Goal: Find specific page/section: Find specific page/section

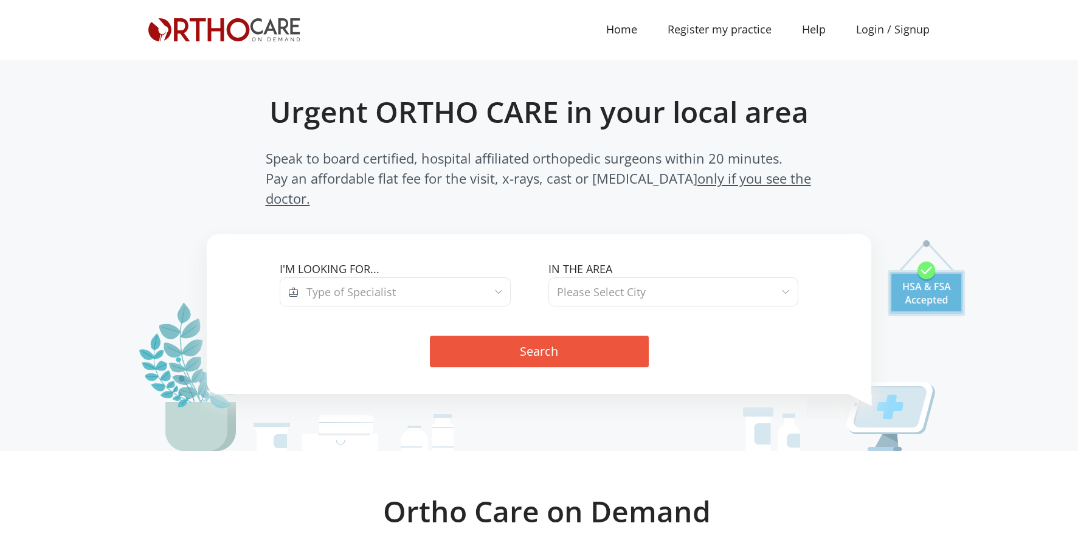
click at [430, 279] on span "Type of Specialist" at bounding box center [405, 291] width 212 height 29
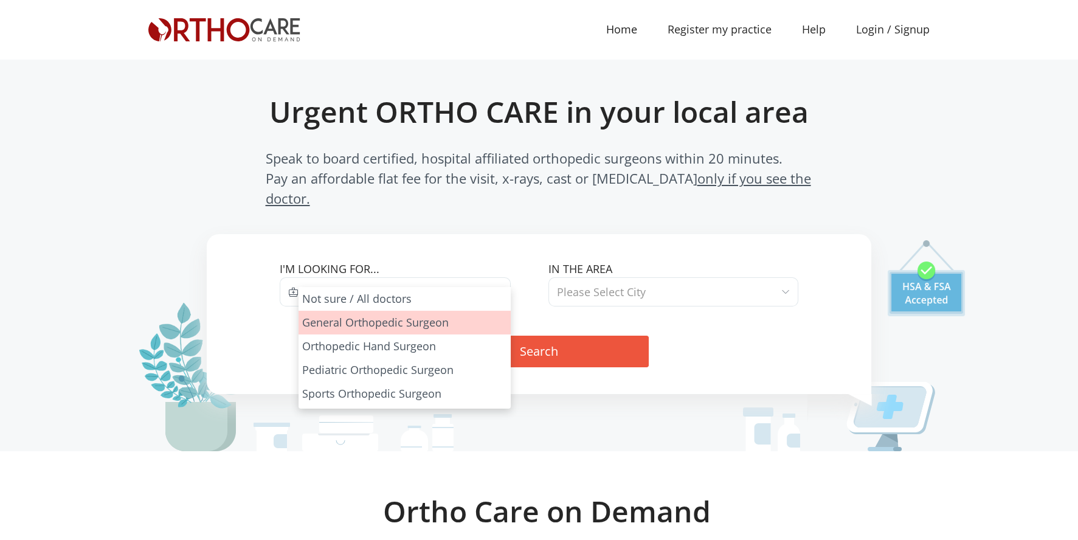
select select "1"
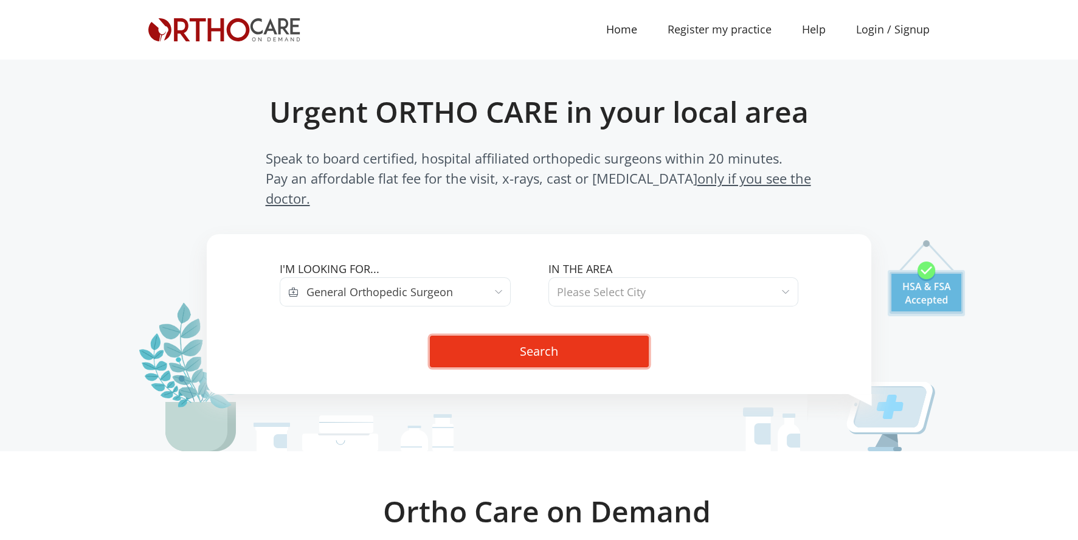
click at [537, 336] on button "Search" at bounding box center [539, 352] width 219 height 32
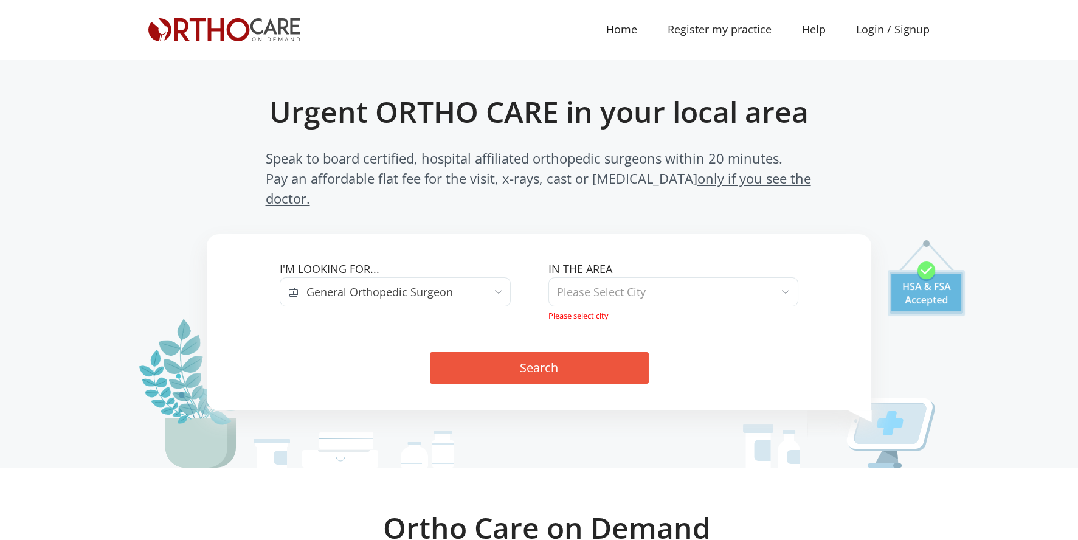
click at [650, 277] on span "Please Select City" at bounding box center [674, 291] width 250 height 29
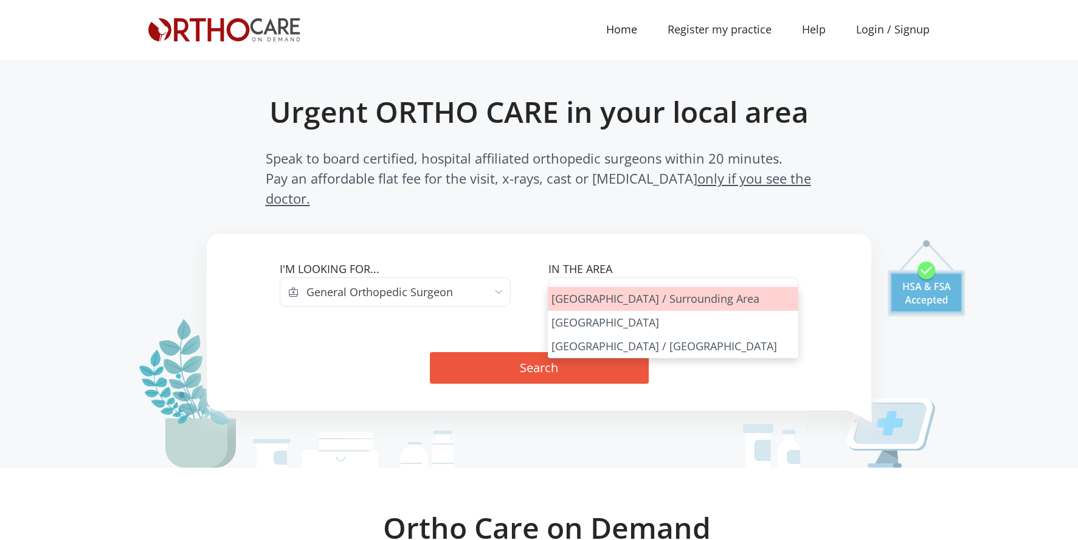
select select "[GEOGRAPHIC_DATA]"
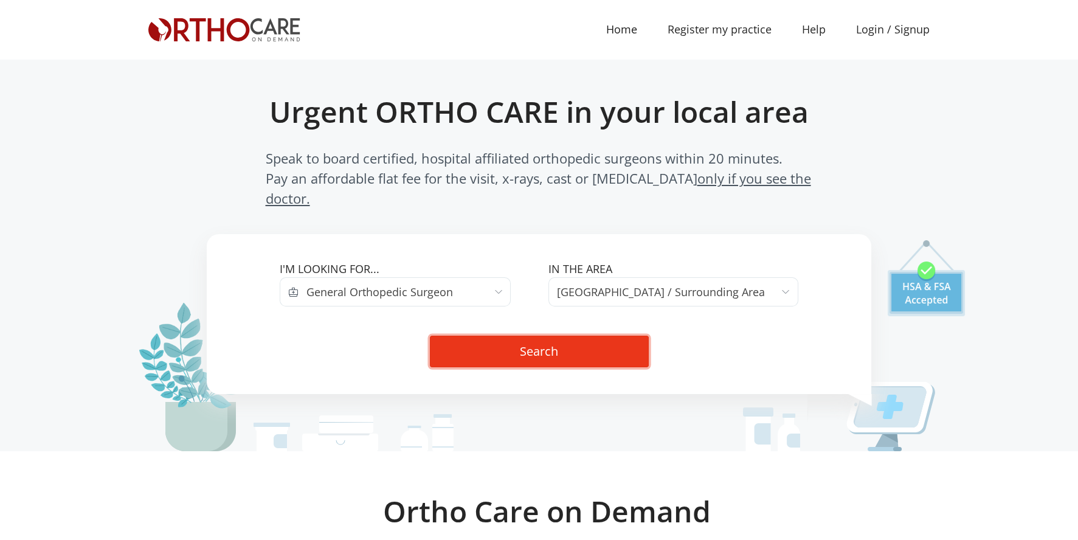
click at [557, 336] on button "Search" at bounding box center [539, 352] width 219 height 32
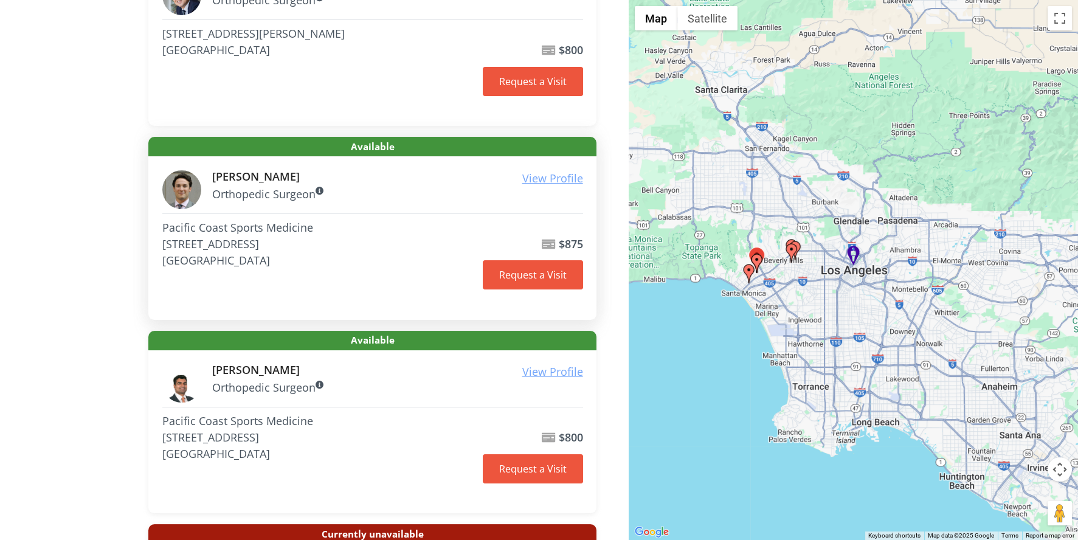
scroll to position [304, 0]
